Goal: Book appointment/travel/reservation

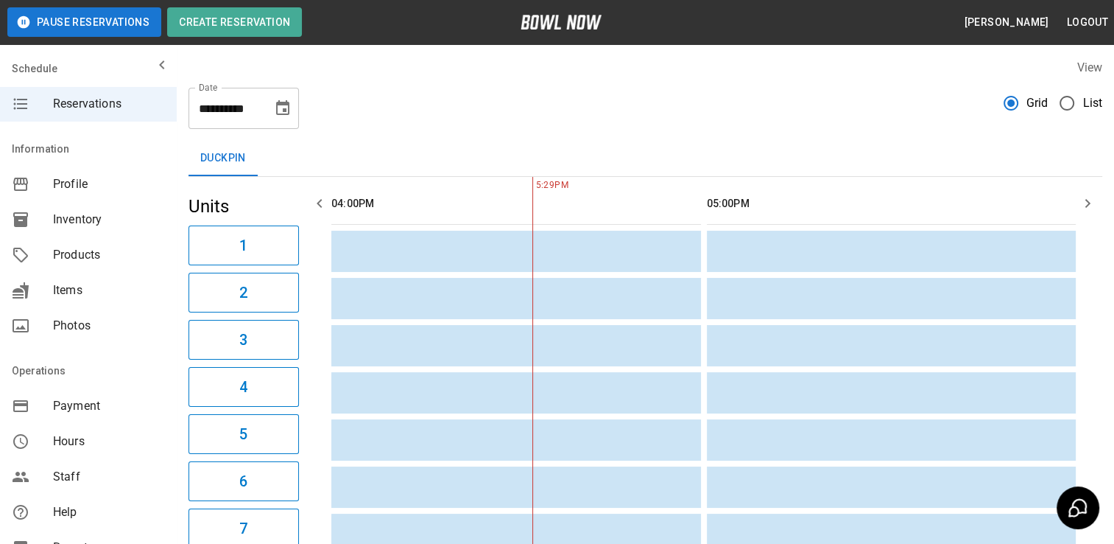
click at [278, 110] on icon "Choose date, selected date is Sep 24, 2025" at bounding box center [283, 108] width 18 height 18
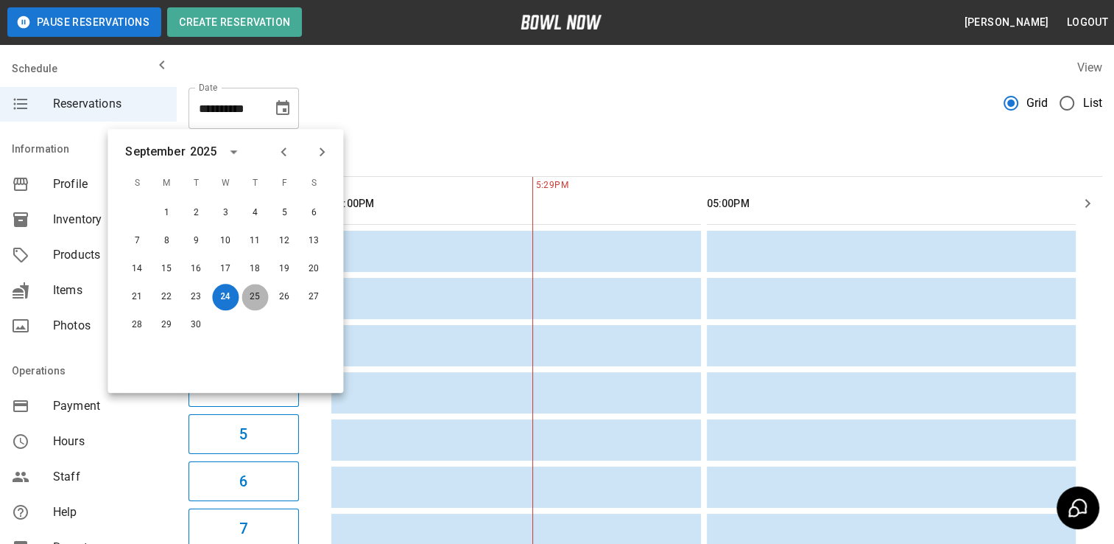
click at [261, 299] on button "25" at bounding box center [255, 297] width 27 height 27
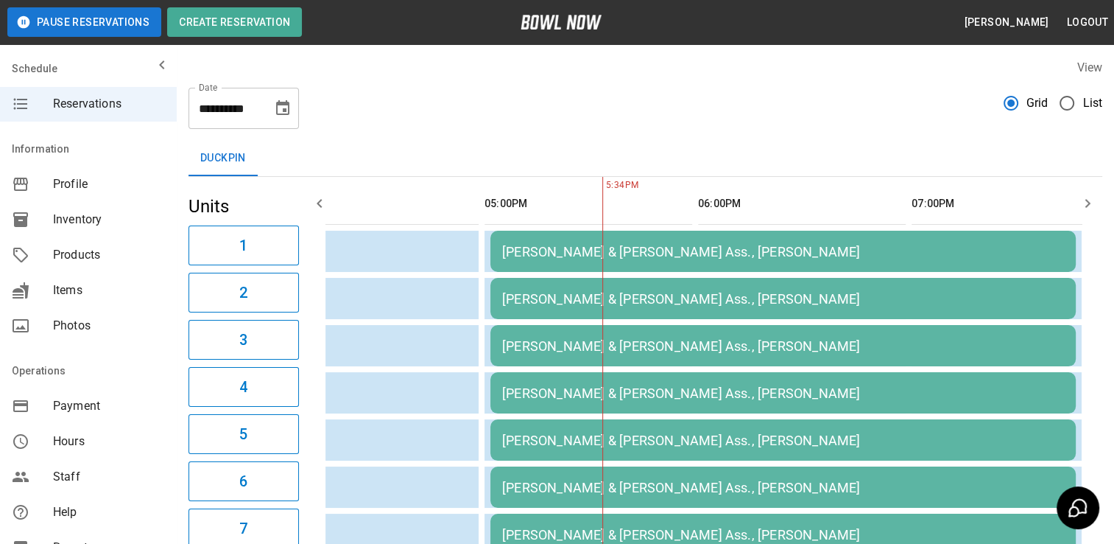
click at [273, 119] on button "Choose date, selected date is Sep 25, 2025" at bounding box center [282, 108] width 29 height 29
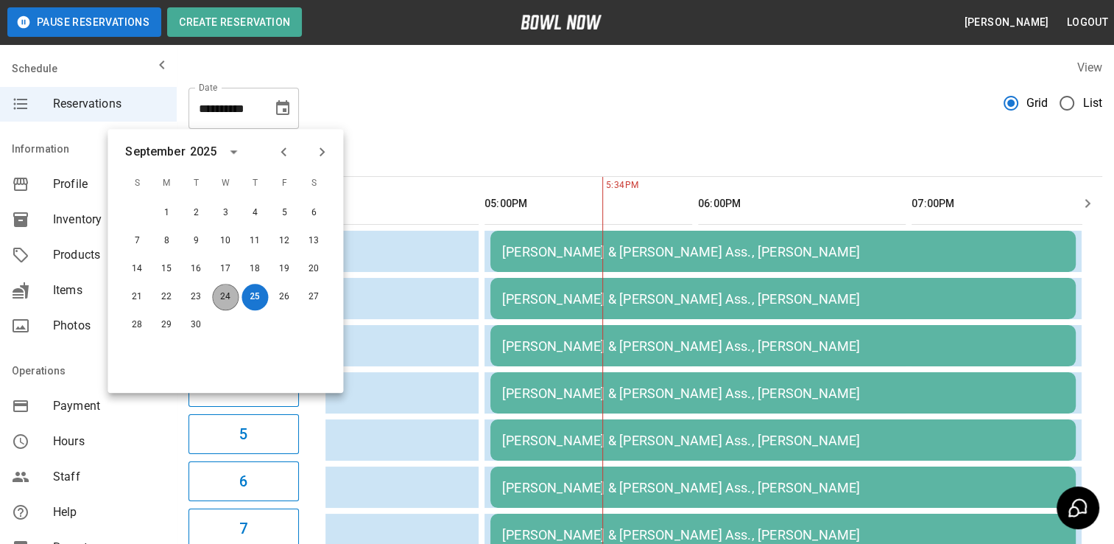
click at [236, 294] on button "24" at bounding box center [225, 297] width 27 height 27
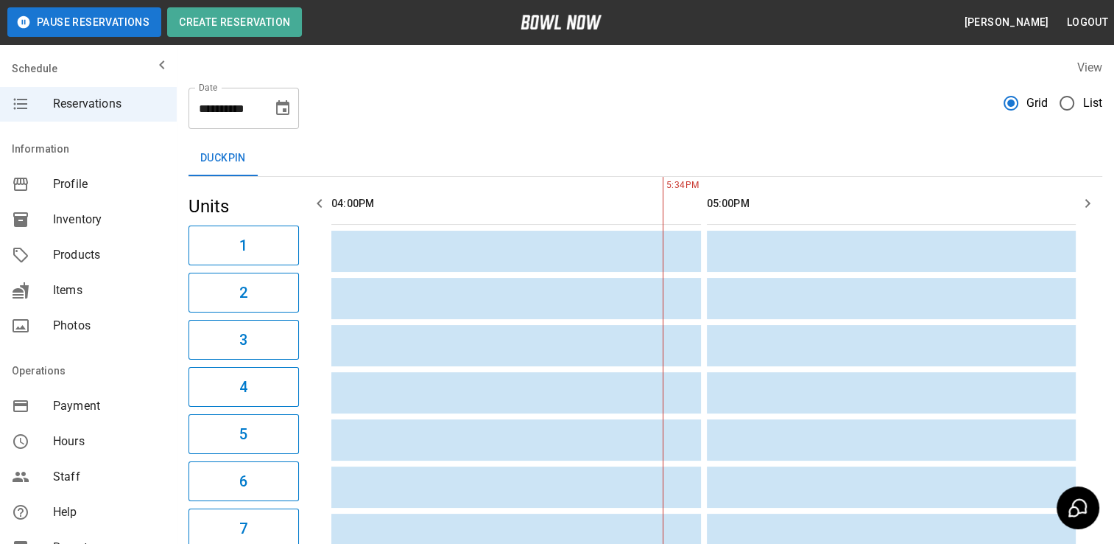
click at [278, 115] on icon "Choose date, selected date is Sep 24, 2025" at bounding box center [283, 108] width 18 height 18
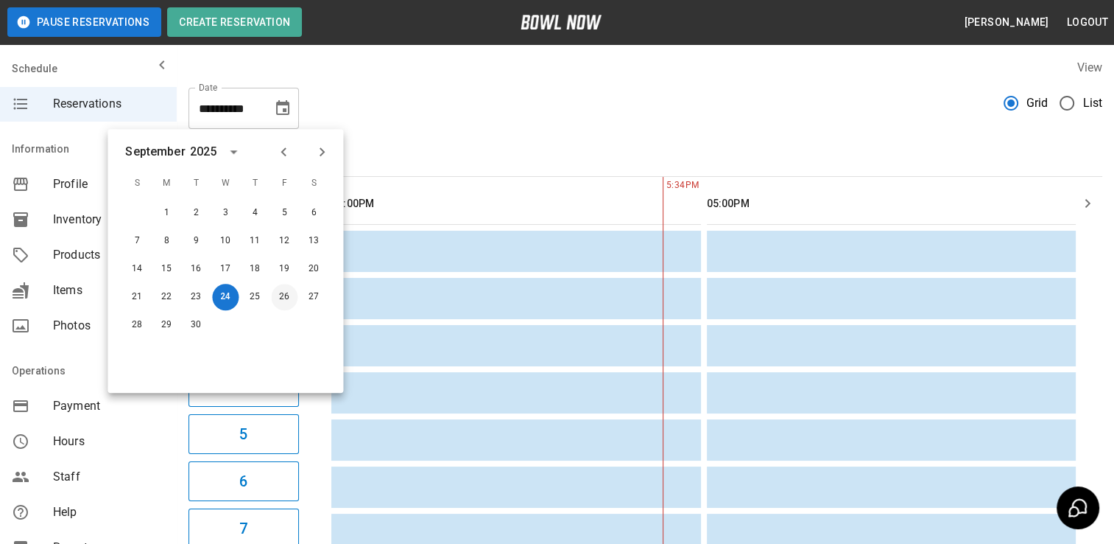
click at [280, 295] on button "26" at bounding box center [284, 297] width 27 height 27
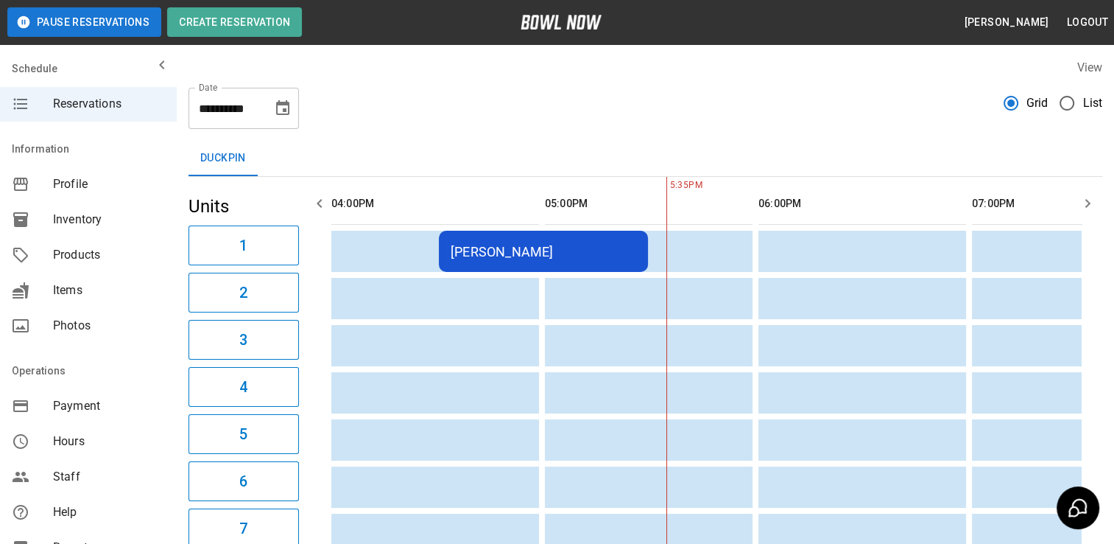
click at [288, 116] on icon "Choose date, selected date is Sep 26, 2025" at bounding box center [283, 108] width 18 height 18
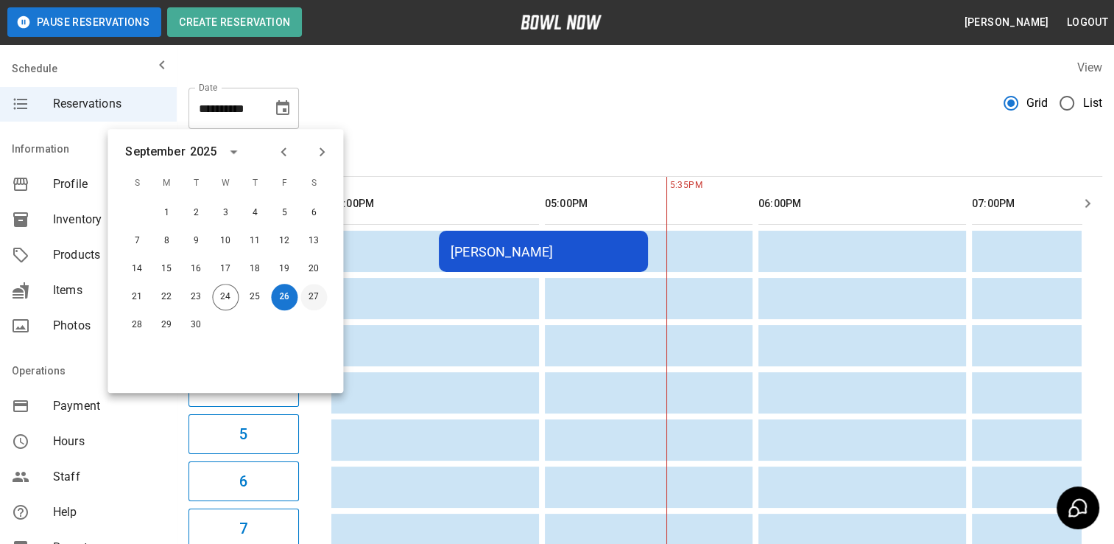
click at [321, 301] on button "27" at bounding box center [314, 297] width 27 height 27
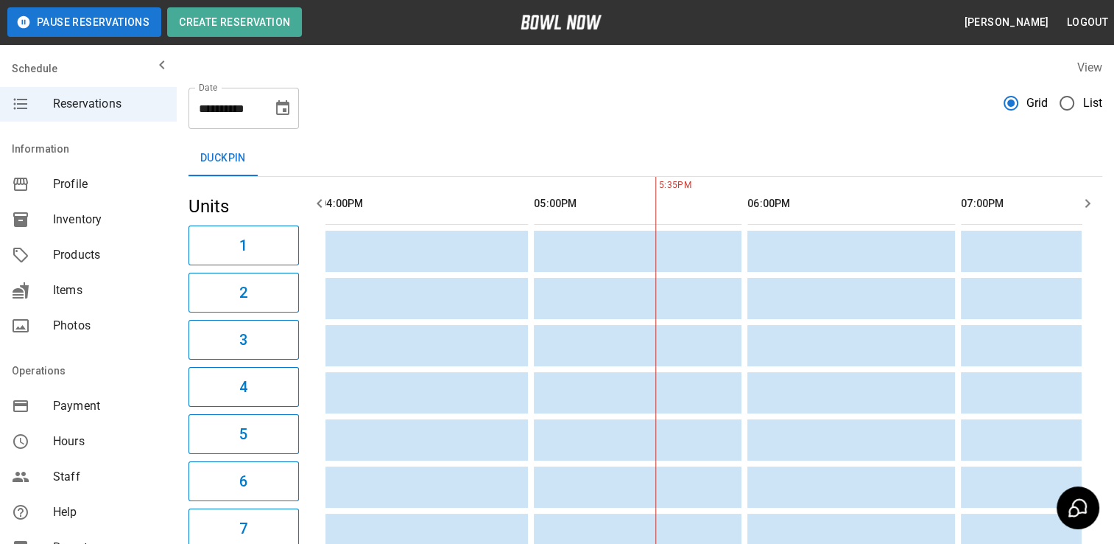
click at [289, 110] on icon "Choose date, selected date is Sep 27, 2025" at bounding box center [283, 108] width 18 height 18
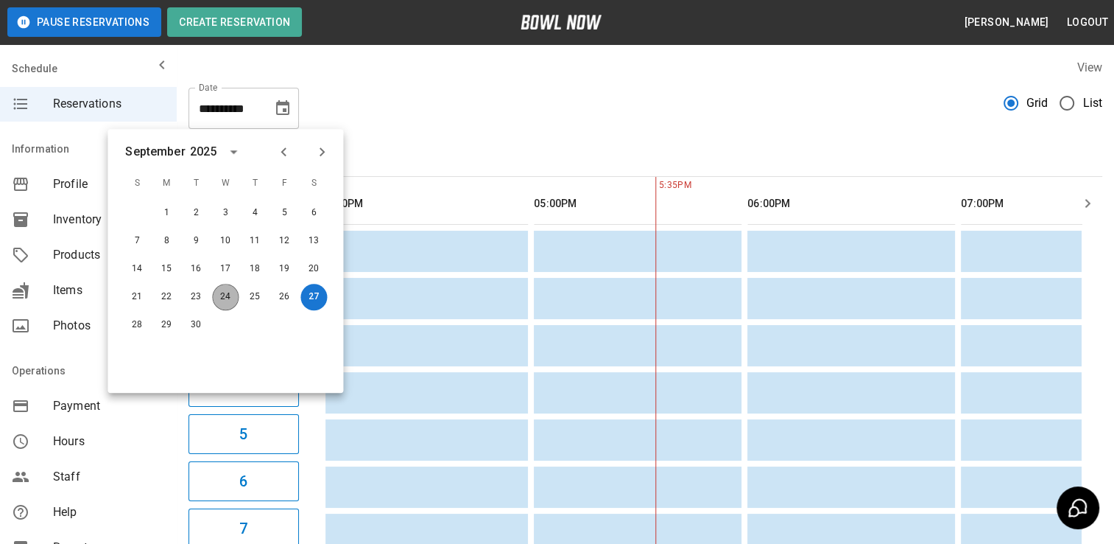
click at [225, 299] on button "24" at bounding box center [225, 297] width 27 height 27
type input "**********"
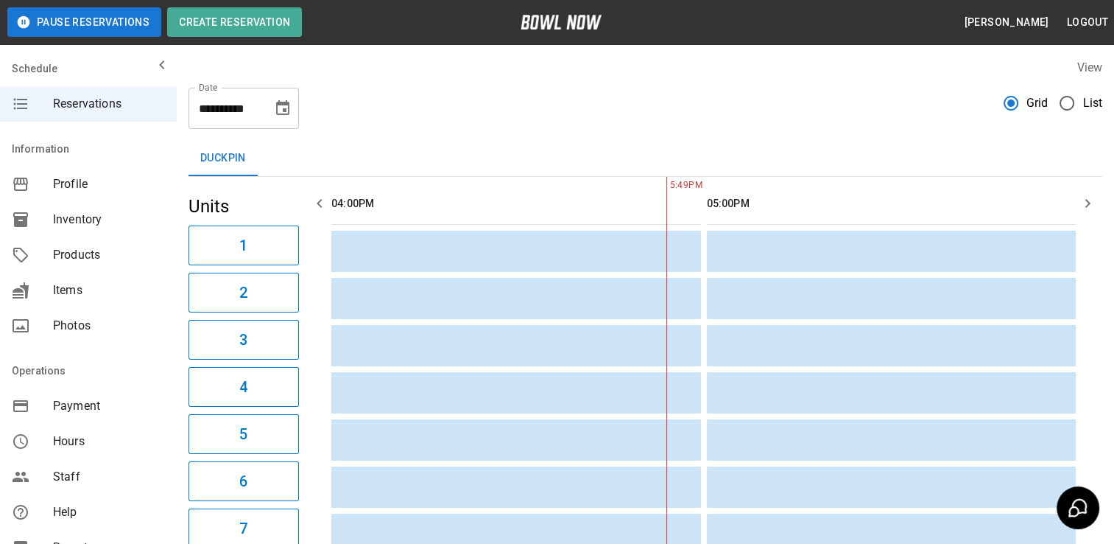
click at [1087, 138] on div "**********" at bounding box center [646, 333] width 938 height 572
